Goal: Answer question/provide support: Share knowledge or assist other users

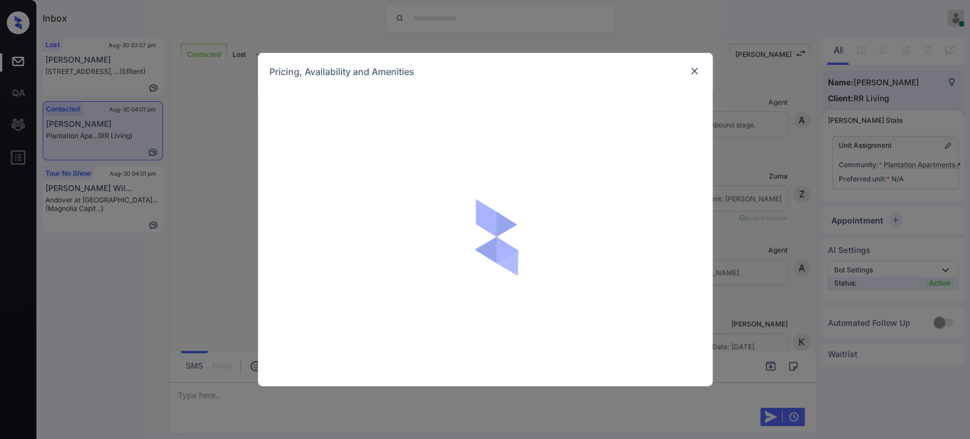
scroll to position [2415, 0]
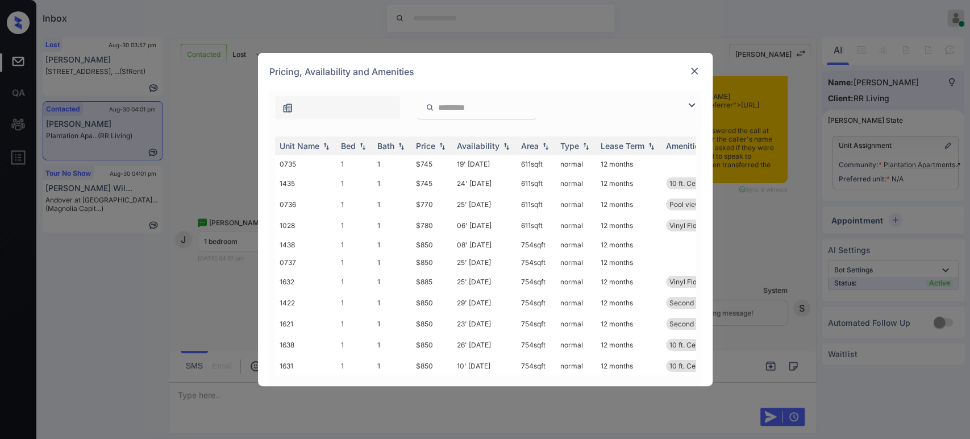
click at [694, 73] on img at bounding box center [694, 70] width 11 height 11
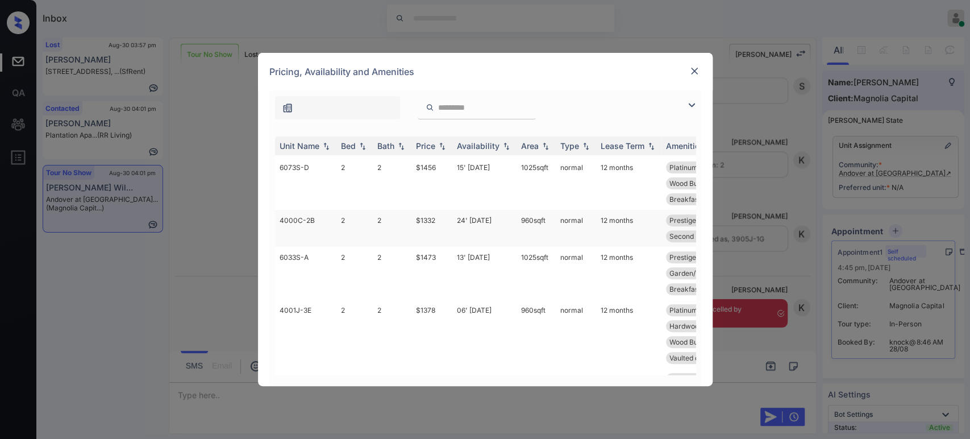
scroll to position [336, 0]
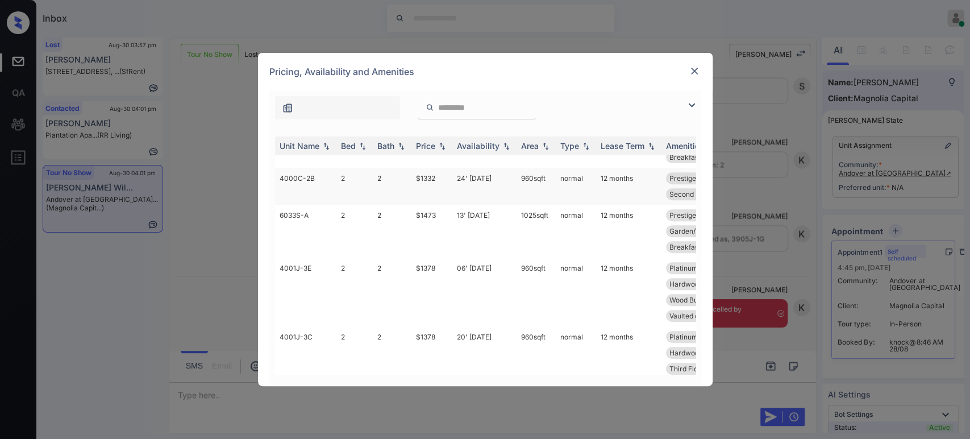
click at [438, 205] on td "$1332" at bounding box center [431, 186] width 41 height 37
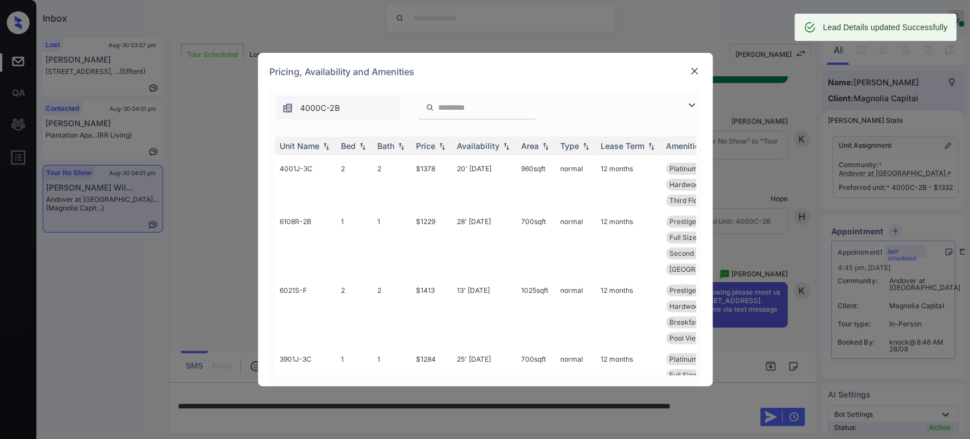
scroll to position [1617, 0]
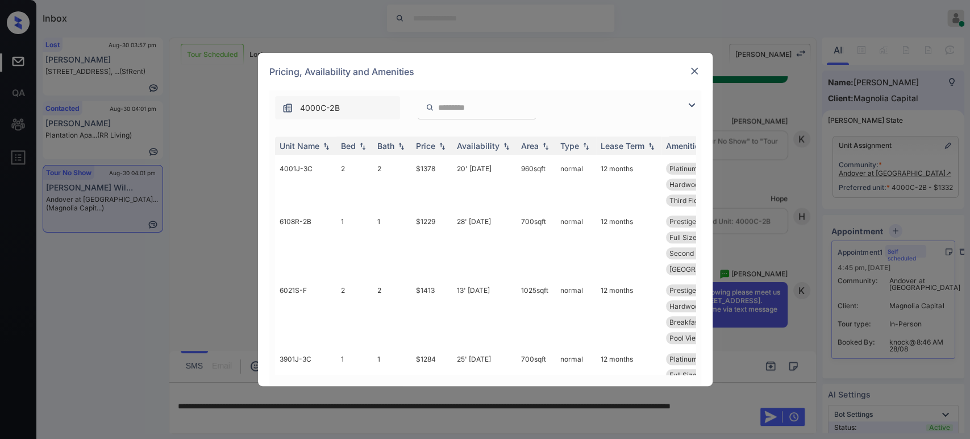
click at [693, 69] on img at bounding box center [694, 70] width 11 height 11
